Goal: Use online tool/utility

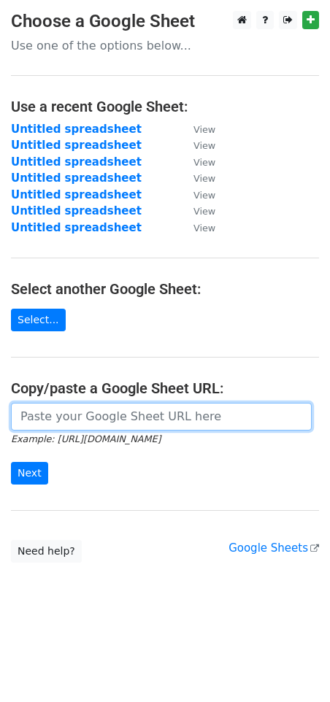
click at [119, 419] on input "url" at bounding box center [161, 417] width 301 height 28
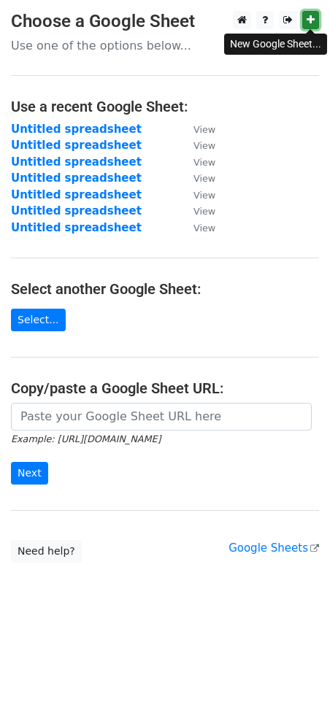
click at [306, 20] on icon at bounding box center [310, 20] width 8 height 10
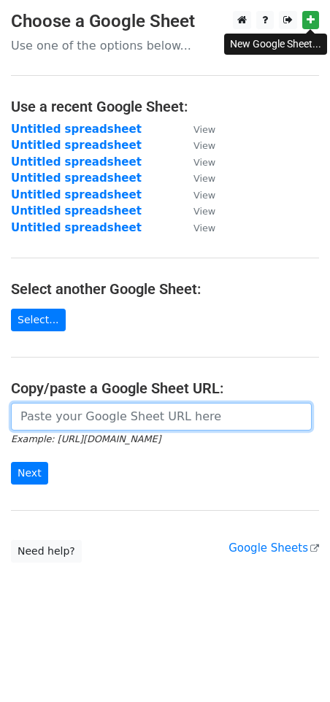
click at [88, 424] on input "url" at bounding box center [161, 417] width 301 height 28
paste input "[URL][DOMAIN_NAME]"
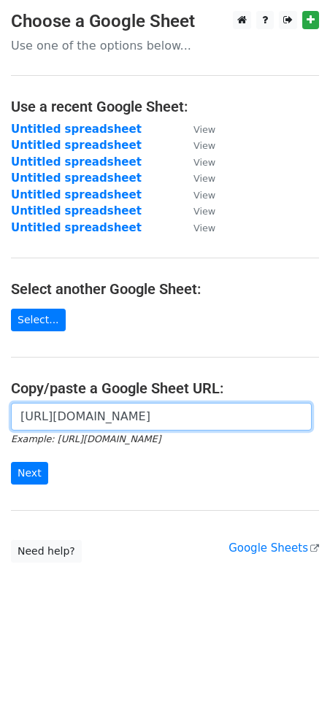
scroll to position [0, 352]
type input "[URL][DOMAIN_NAME]"
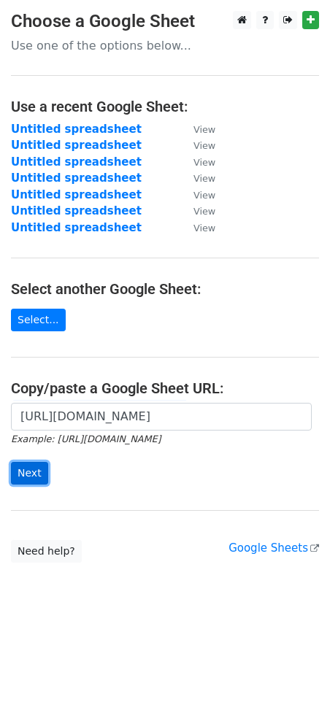
scroll to position [0, 0]
click at [34, 474] on input "Next" at bounding box center [29, 473] width 37 height 23
